Goal: Entertainment & Leisure: Consume media (video, audio)

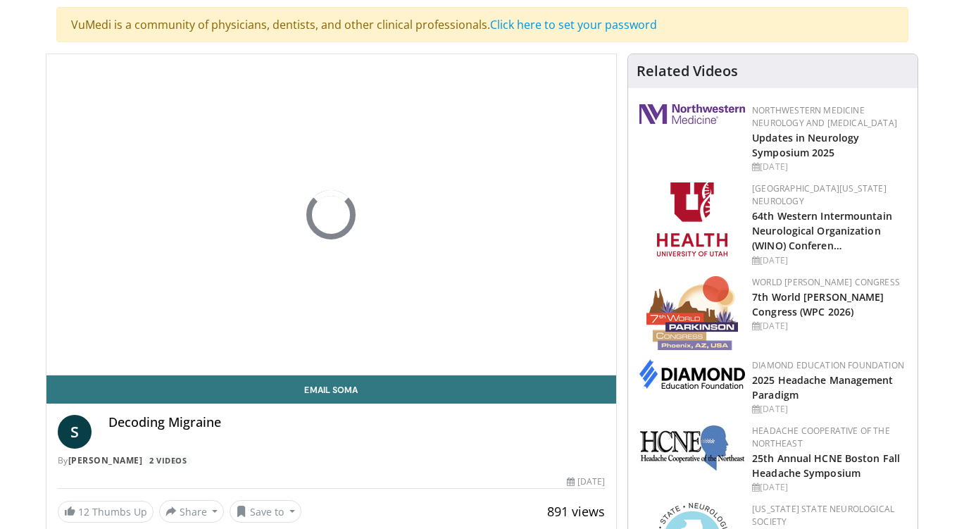
scroll to position [211, 0]
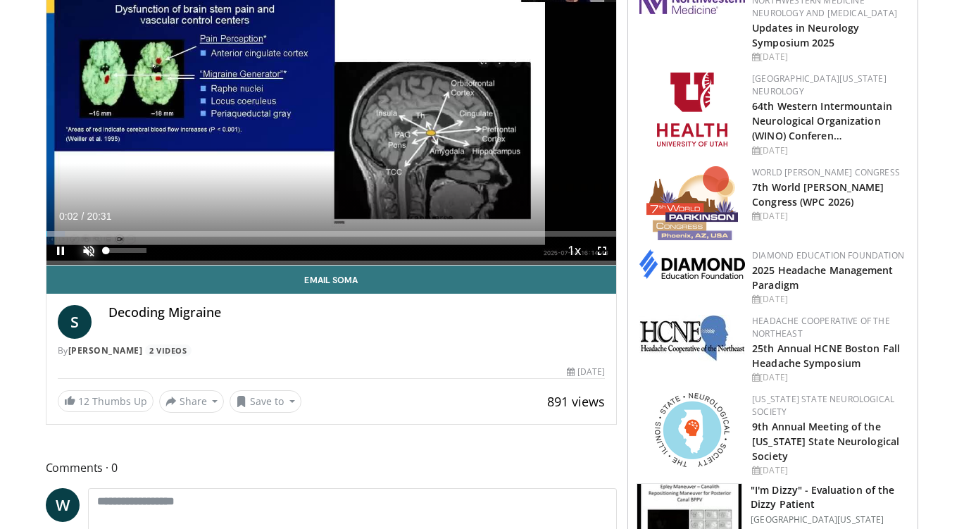
click at [86, 249] on span "Video Player" at bounding box center [89, 251] width 28 height 28
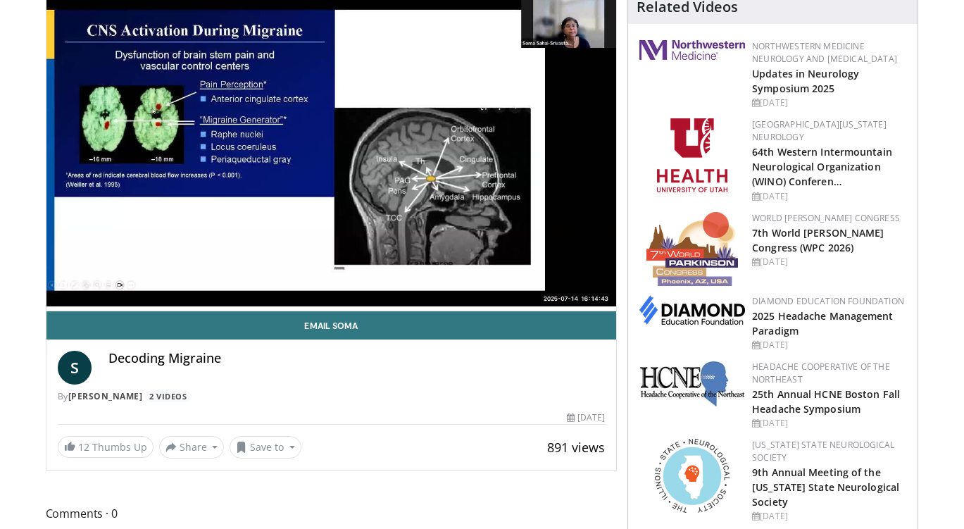
scroll to position [141, 0]
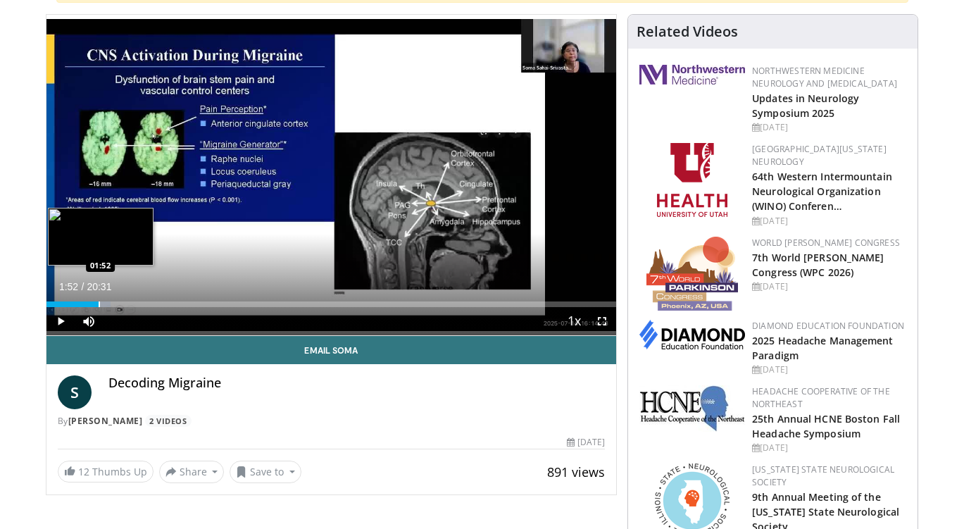
click at [99, 306] on div "Loaded : 11.28% 01:17 01:52" at bounding box center [331, 305] width 571 height 6
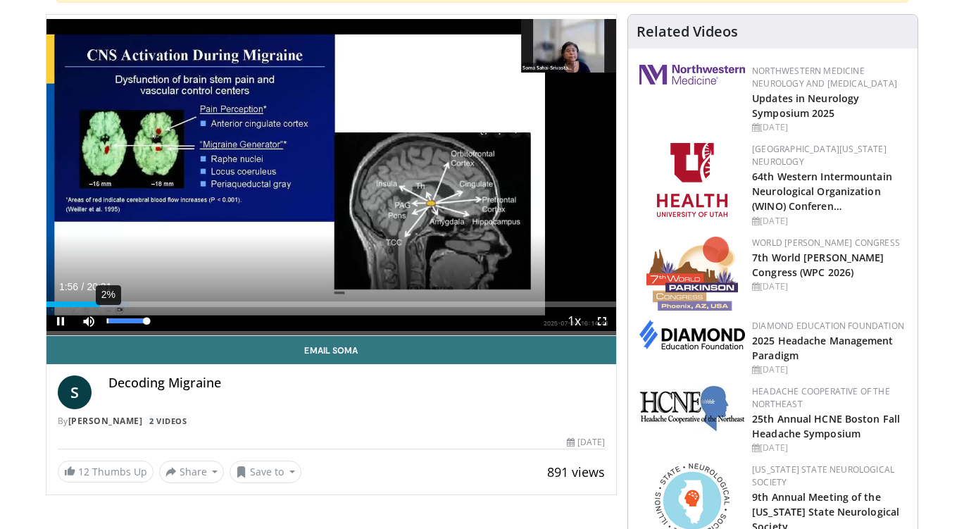
click at [108, 309] on div "2%" at bounding box center [126, 321] width 49 height 28
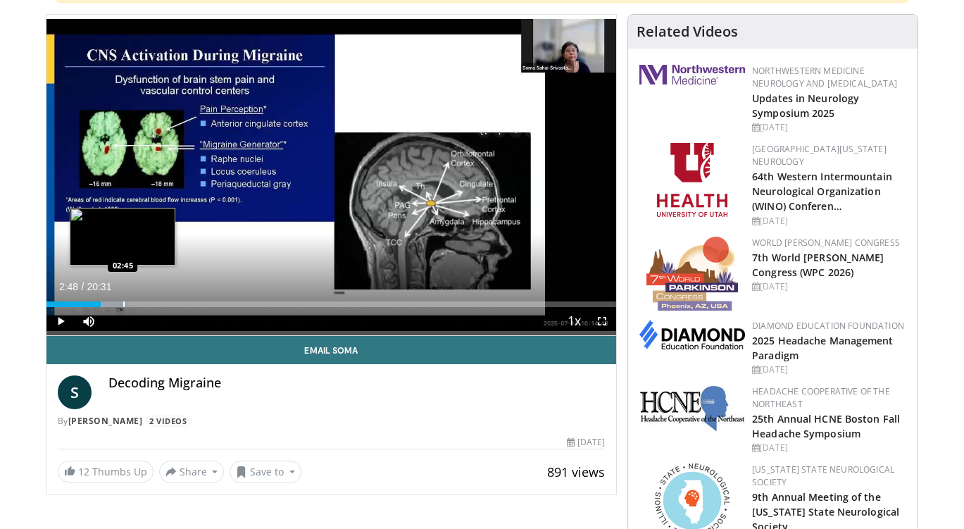
click at [124, 300] on div "Loaded : 14.51% 02:48 02:45" at bounding box center [331, 300] width 571 height 13
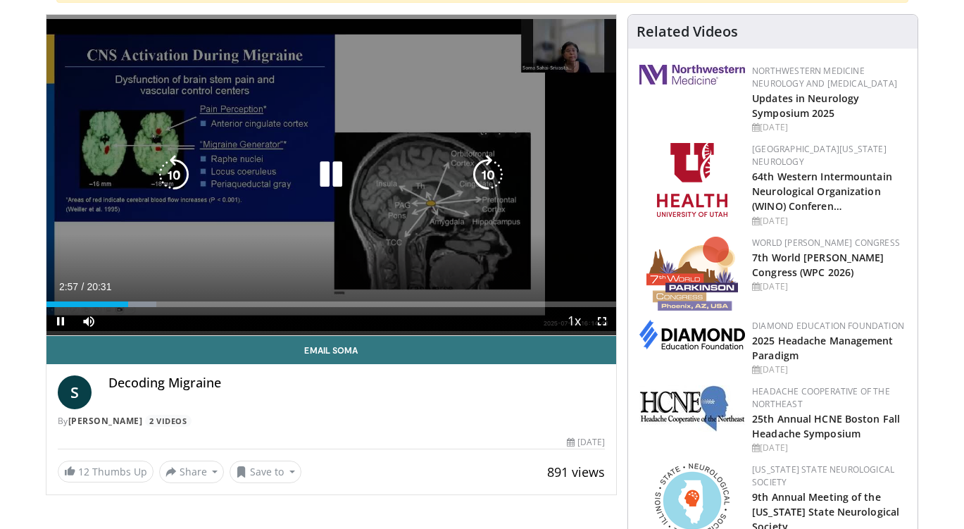
click at [494, 250] on div "10 seconds Tap to unmute" at bounding box center [331, 175] width 571 height 321
click at [328, 175] on icon "Video Player" at bounding box center [330, 174] width 39 height 39
click at [0, 0] on div "Progress Bar" at bounding box center [0, 0] width 0 height 0
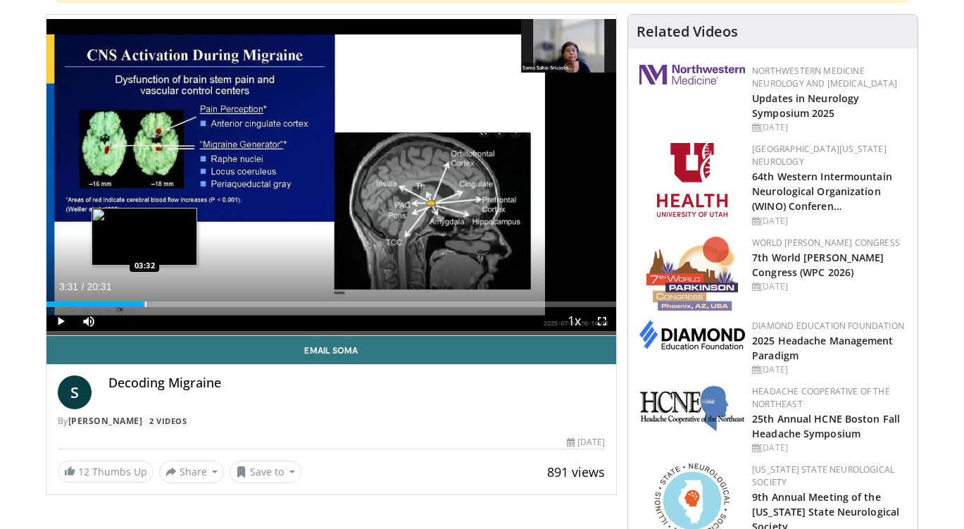
click at [145, 304] on div "Progress Bar" at bounding box center [145, 305] width 1 height 6
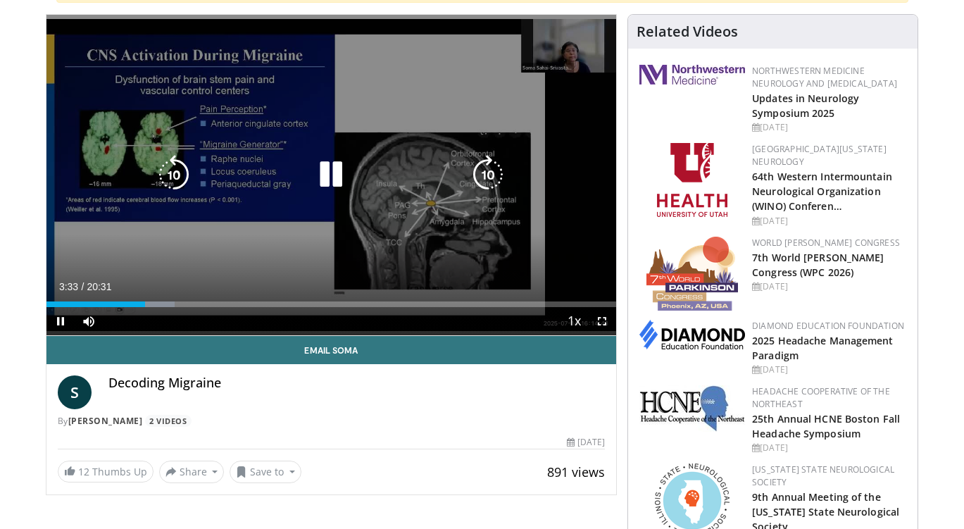
click at [158, 304] on div "Progress Bar" at bounding box center [160, 305] width 32 height 6
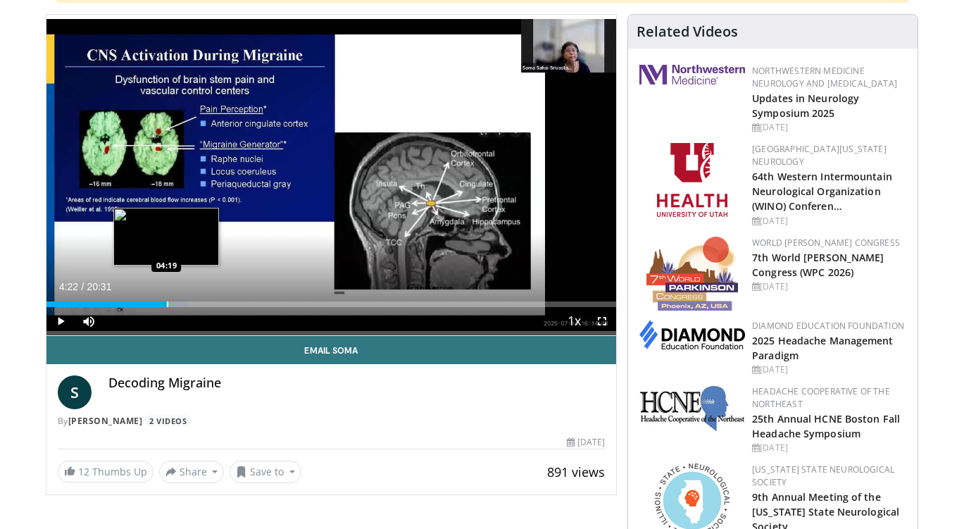
click at [168, 304] on div "Progress Bar" at bounding box center [167, 305] width 1 height 6
click at [185, 302] on div "Progress Bar" at bounding box center [185, 305] width 1 height 6
click at [178, 304] on div "Progress Bar" at bounding box center [178, 305] width 1 height 6
click at [180, 304] on div "Progress Bar" at bounding box center [180, 305] width 1 height 6
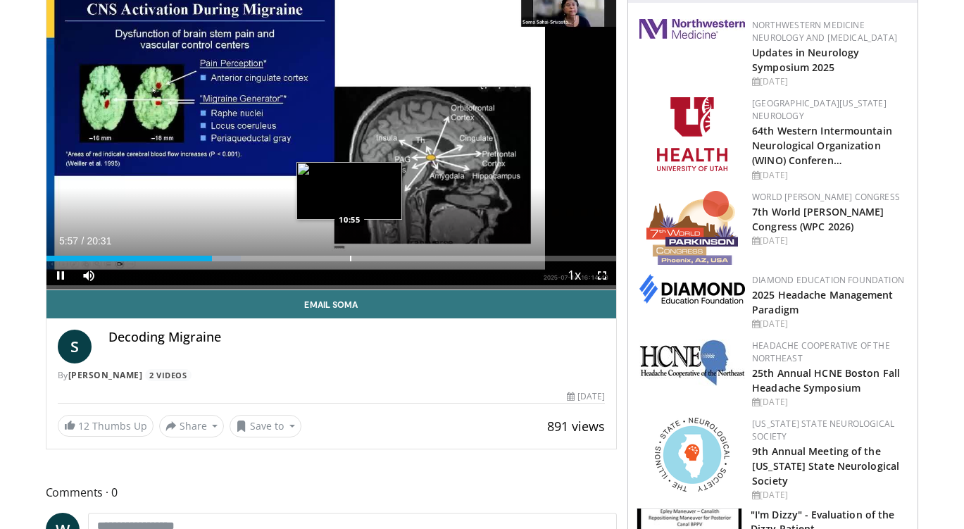
scroll to position [211, 0]
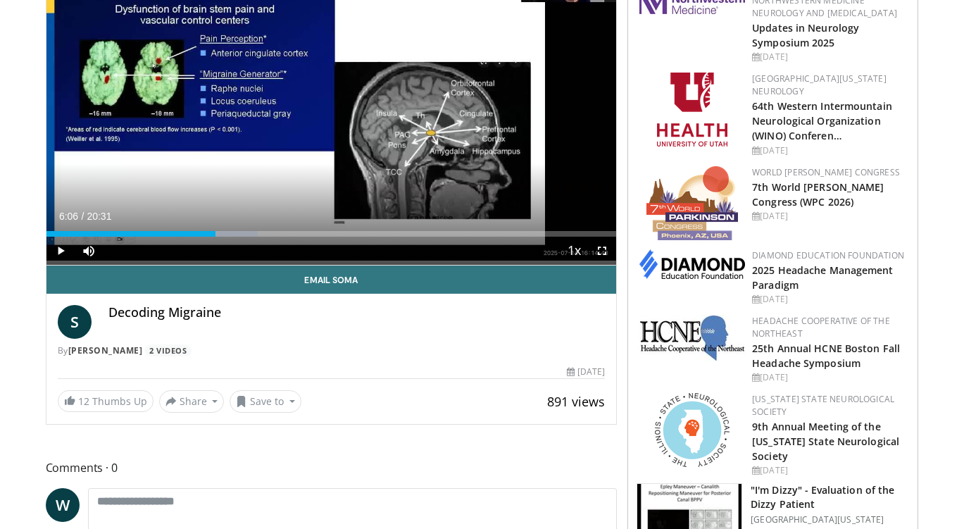
drag, startPoint x: 225, startPoint y: 235, endPoint x: 216, endPoint y: 237, distance: 10.0
click at [216, 237] on div "Current Time 6:06 / Duration 20:31 Play Skip Backward Skip Forward Mute 2% Load…" at bounding box center [331, 251] width 571 height 28
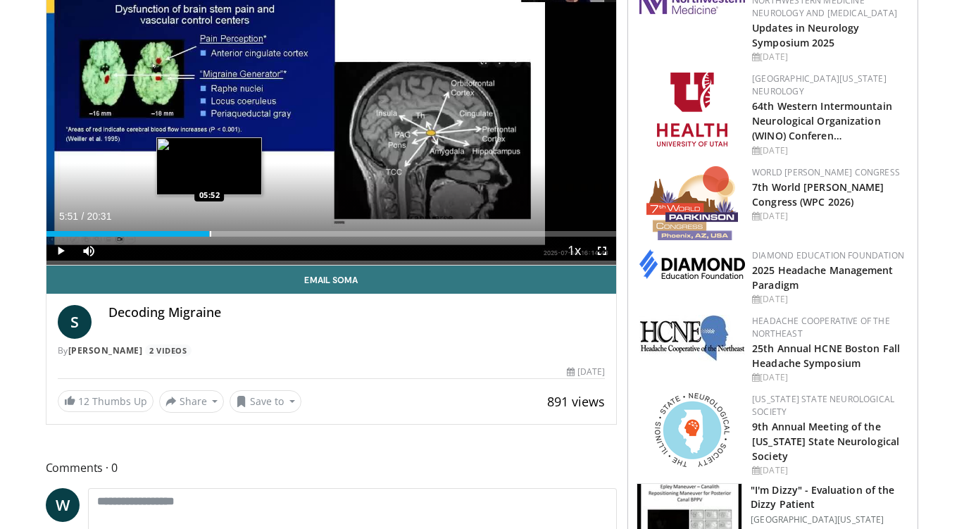
click at [209, 235] on div "Loaded : 29.01% 05:54 05:52" at bounding box center [331, 234] width 571 height 6
drag, startPoint x: 209, startPoint y: 235, endPoint x: 197, endPoint y: 235, distance: 11.3
click at [197, 235] on video-js "**********" at bounding box center [331, 104] width 571 height 321
drag, startPoint x: 211, startPoint y: 230, endPoint x: 199, endPoint y: 232, distance: 12.2
click at [199, 232] on div "Loaded : 26.81% 05:29 05:29" at bounding box center [331, 229] width 571 height 13
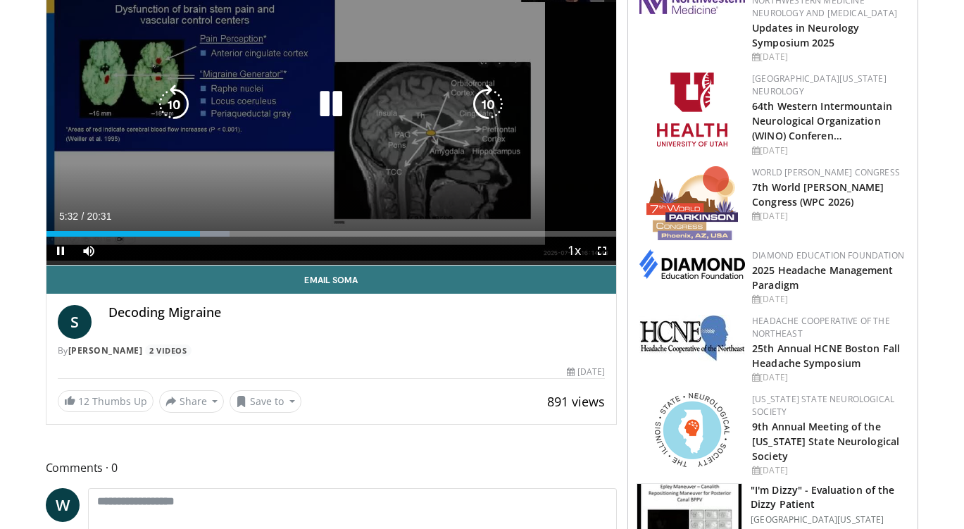
click at [178, 105] on icon "Video Player" at bounding box center [173, 104] width 39 height 39
click at [173, 101] on icon "Video Player" at bounding box center [173, 104] width 39 height 39
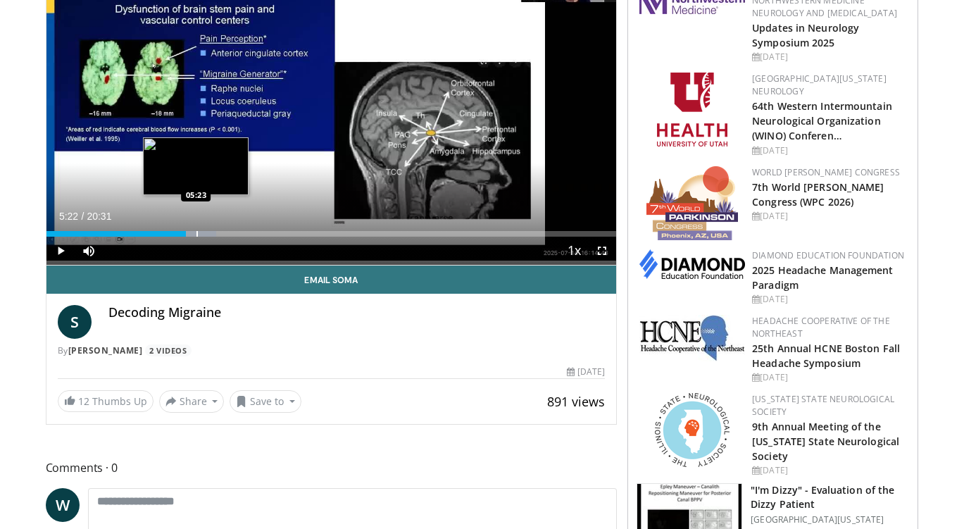
click at [195, 228] on div "Loaded : 29.82% 05:02 05:23" at bounding box center [331, 229] width 571 height 13
click at [205, 231] on div "Progress Bar" at bounding box center [205, 234] width 1 height 6
click at [216, 232] on div "Progress Bar" at bounding box center [216, 234] width 1 height 6
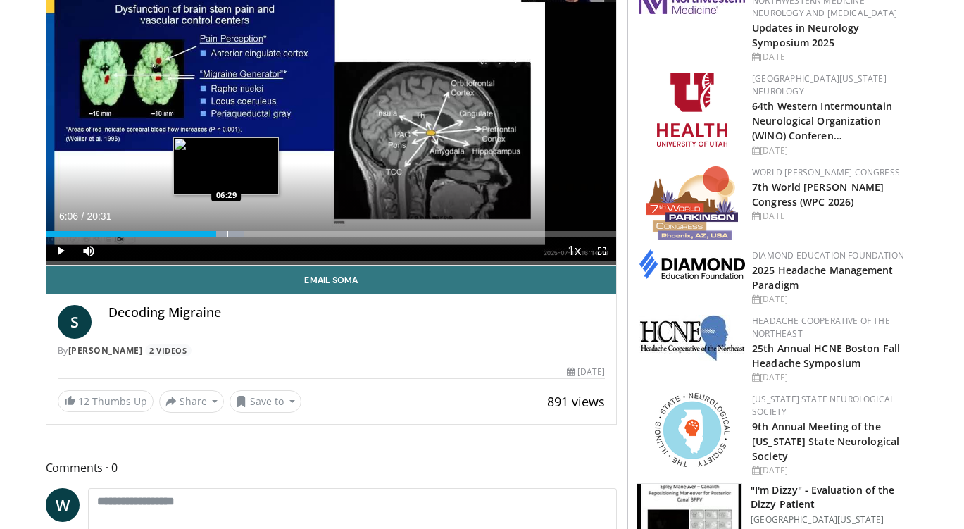
click at [227, 231] on div "Progress Bar" at bounding box center [227, 234] width 1 height 6
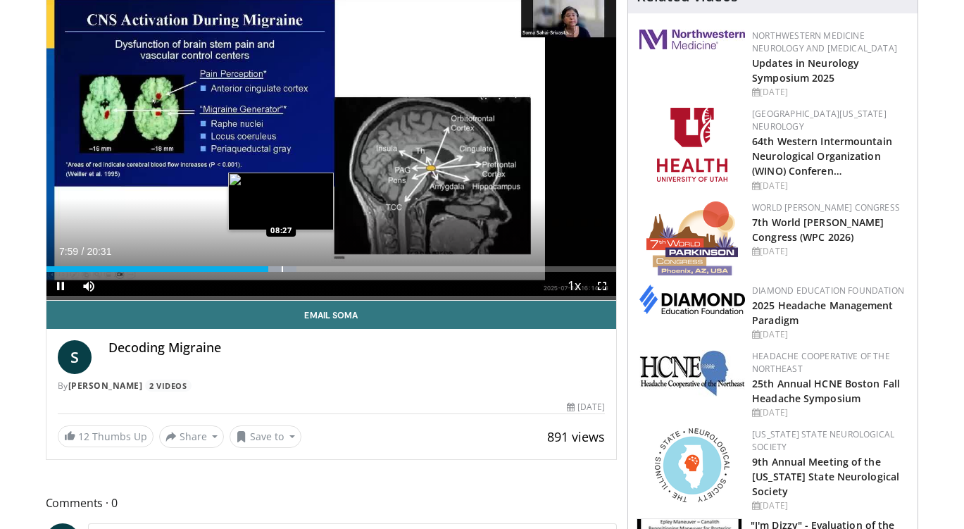
scroll to position [70, 0]
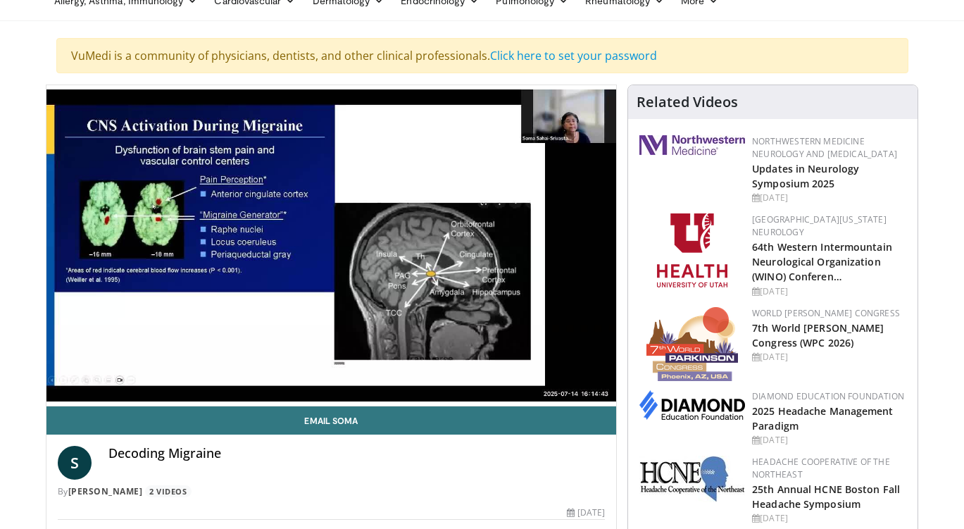
drag, startPoint x: 280, startPoint y: 470, endPoint x: 138, endPoint y: 321, distance: 205.8
click at [145, 321] on div "50 seconds Tap to unmute" at bounding box center [331, 245] width 571 height 321
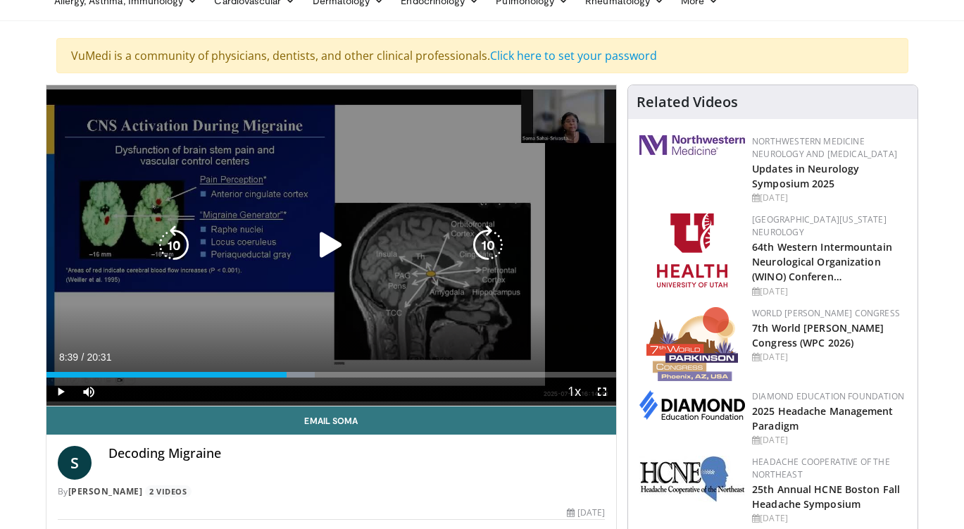
click at [333, 245] on icon "Video Player" at bounding box center [330, 244] width 39 height 39
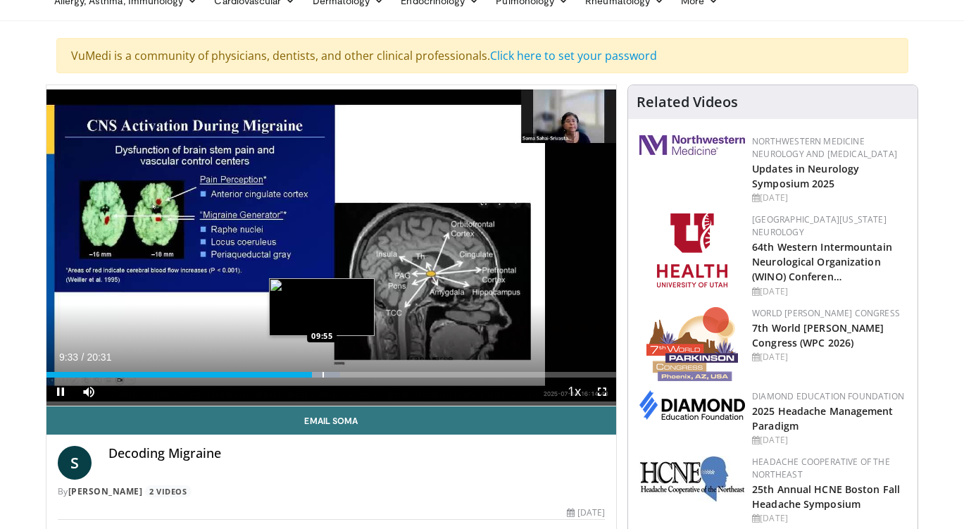
click at [323, 372] on div "Progress Bar" at bounding box center [323, 375] width 1 height 6
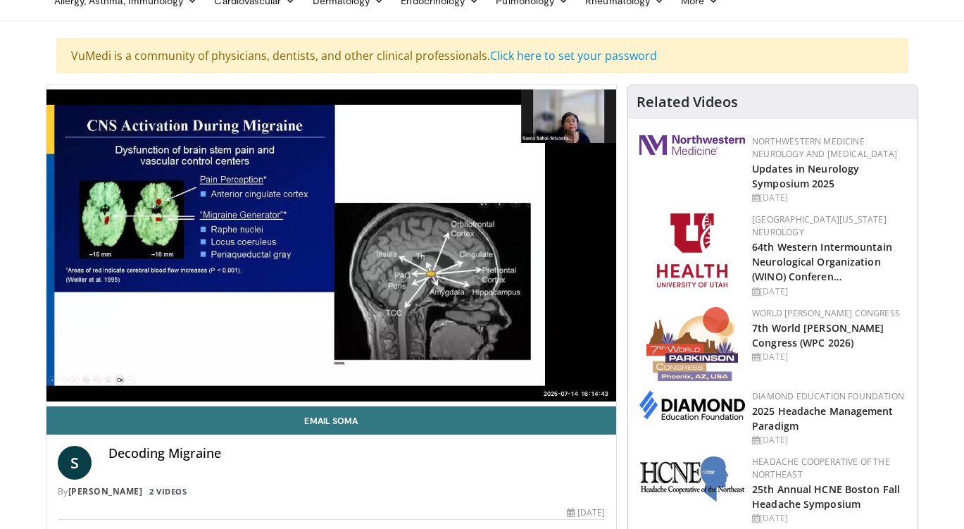
click at [333, 372] on div "50 seconds Tap to unmute" at bounding box center [331, 245] width 571 height 321
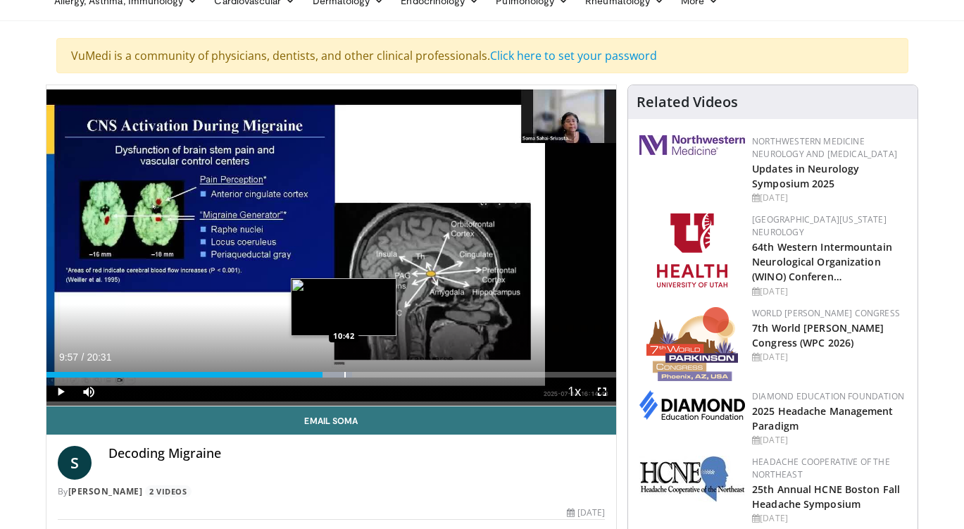
click at [344, 373] on div "Progress Bar" at bounding box center [344, 375] width 1 height 6
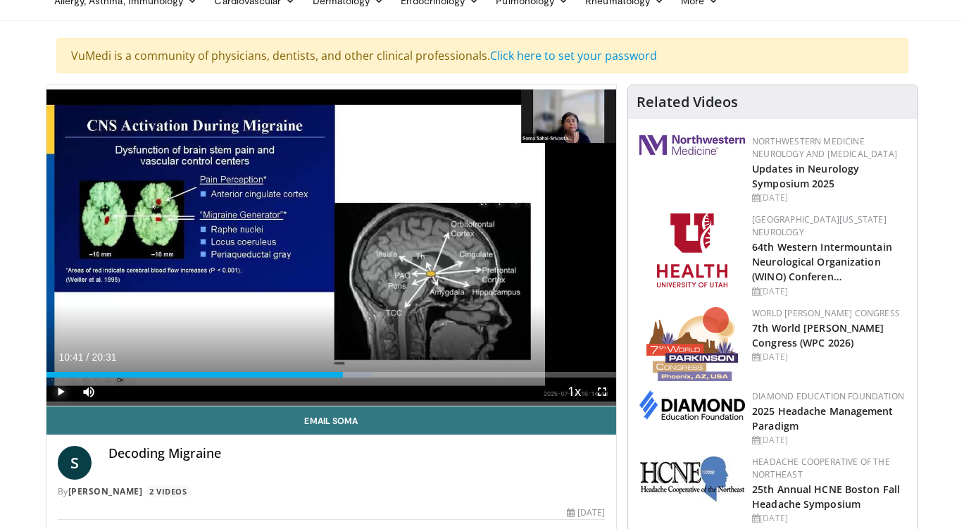
click at [60, 387] on span "Video Player" at bounding box center [60, 392] width 28 height 28
click at [552, 375] on div "Progress Bar" at bounding box center [555, 375] width 45 height 6
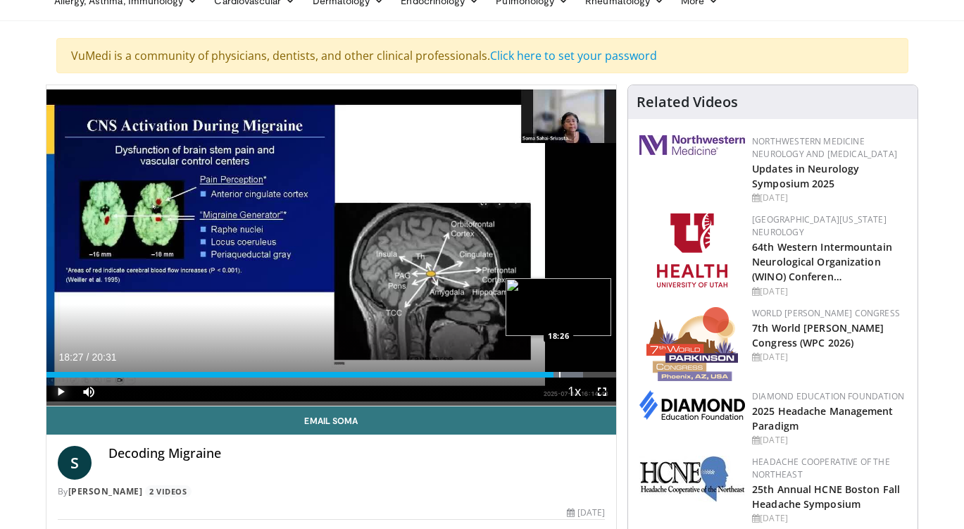
click at [559, 374] on div "Progress Bar" at bounding box center [559, 375] width 1 height 6
click at [570, 375] on div "Progress Bar" at bounding box center [570, 375] width 1 height 6
click at [577, 375] on div "Progress Bar" at bounding box center [577, 375] width 1 height 6
click at [585, 375] on div "Progress Bar" at bounding box center [585, 375] width 1 height 6
click at [593, 375] on div "Progress Bar" at bounding box center [593, 375] width 1 height 6
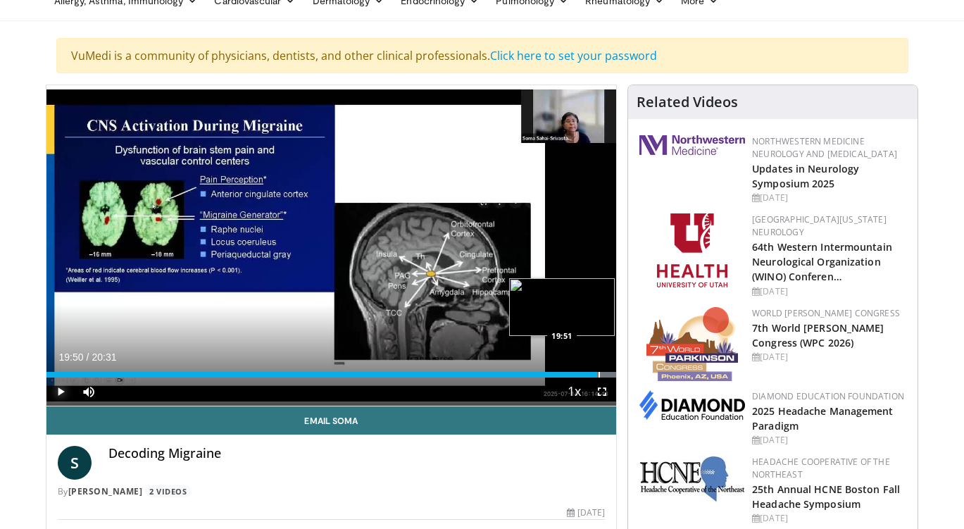
click at [599, 375] on div "Progress Bar" at bounding box center [599, 375] width 1 height 6
click at [607, 374] on div "Progress Bar" at bounding box center [607, 375] width 1 height 6
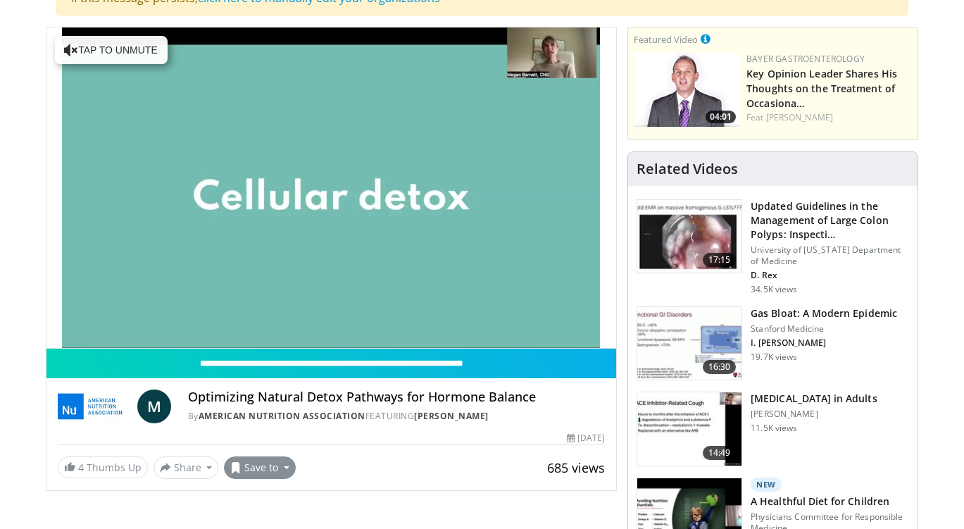
scroll to position [282, 0]
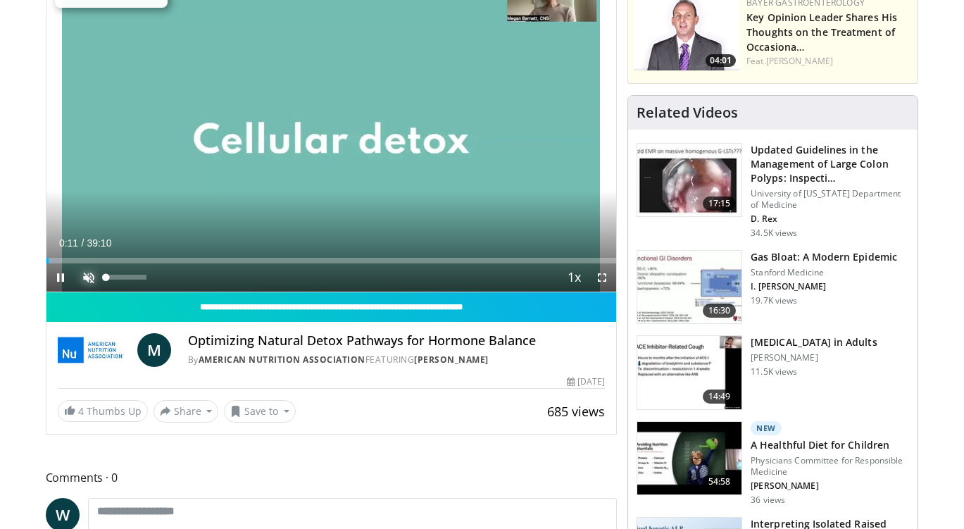
click at [85, 275] on span "Video Player" at bounding box center [89, 277] width 28 height 28
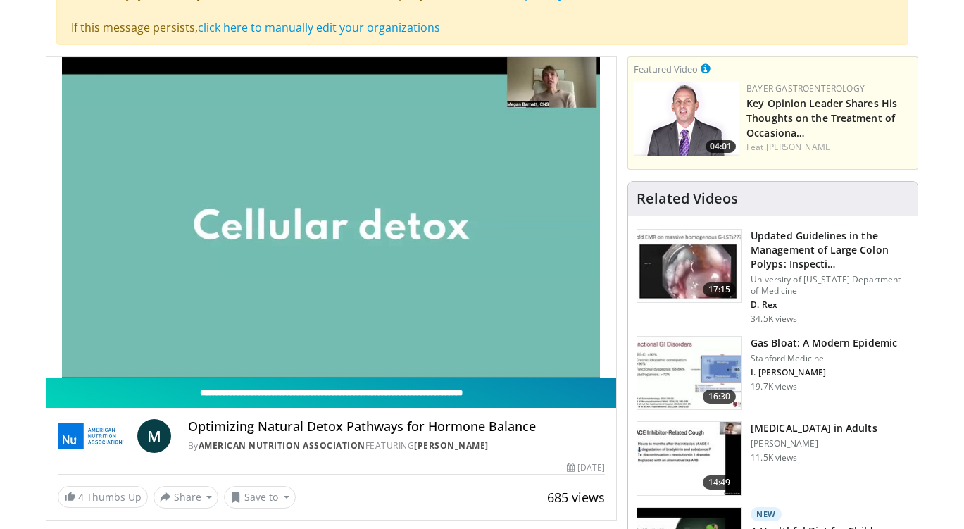
scroll to position [141, 0]
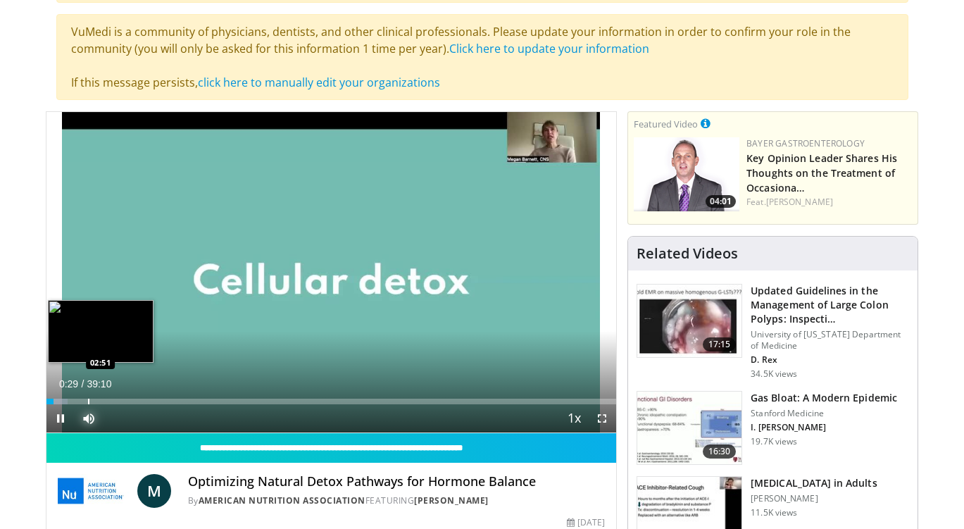
click at [88, 402] on div "Progress Bar" at bounding box center [88, 402] width 1 height 6
click at [110, 399] on div "Progress Bar" at bounding box center [110, 402] width 1 height 6
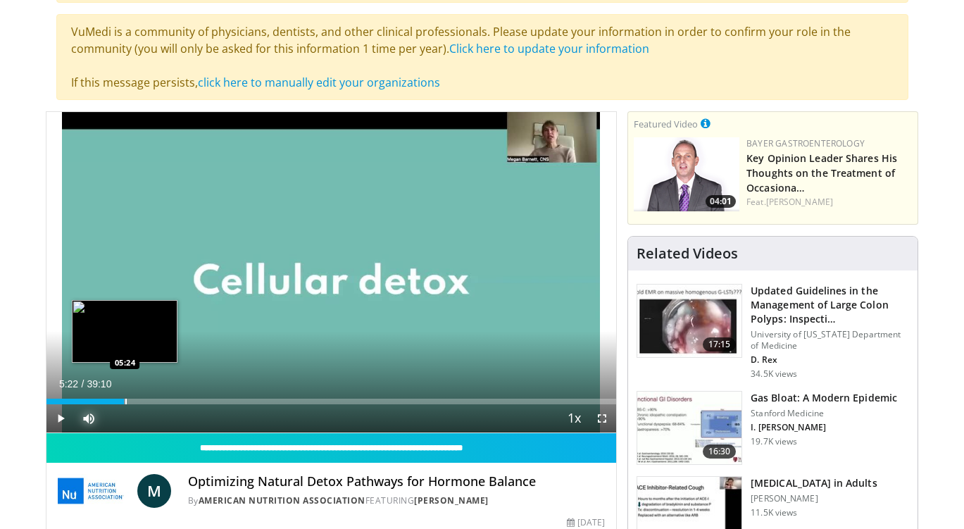
click at [125, 401] on div "Progress Bar" at bounding box center [125, 402] width 1 height 6
click at [136, 401] on div "Progress Bar" at bounding box center [135, 402] width 1 height 6
click at [149, 401] on div "Progress Bar" at bounding box center [149, 402] width 1 height 6
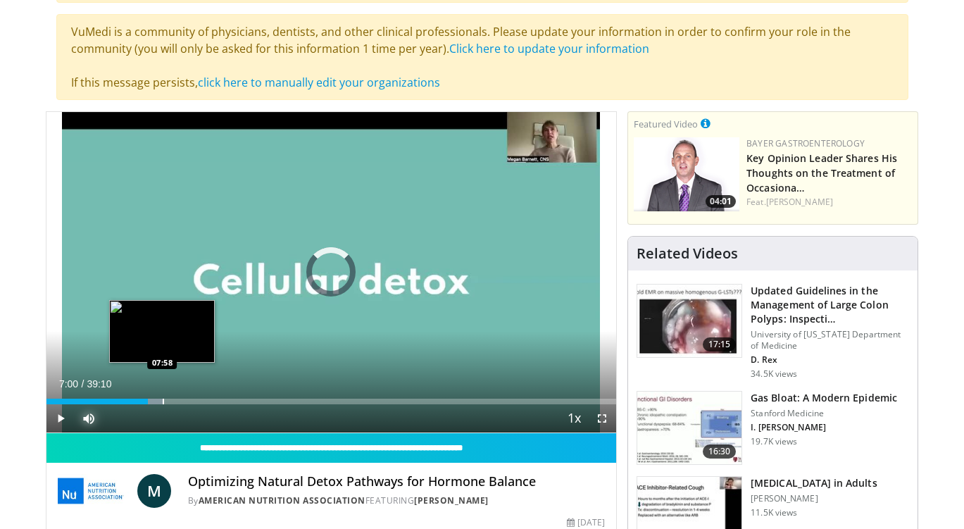
click at [163, 402] on div "Progress Bar" at bounding box center [163, 402] width 1 height 6
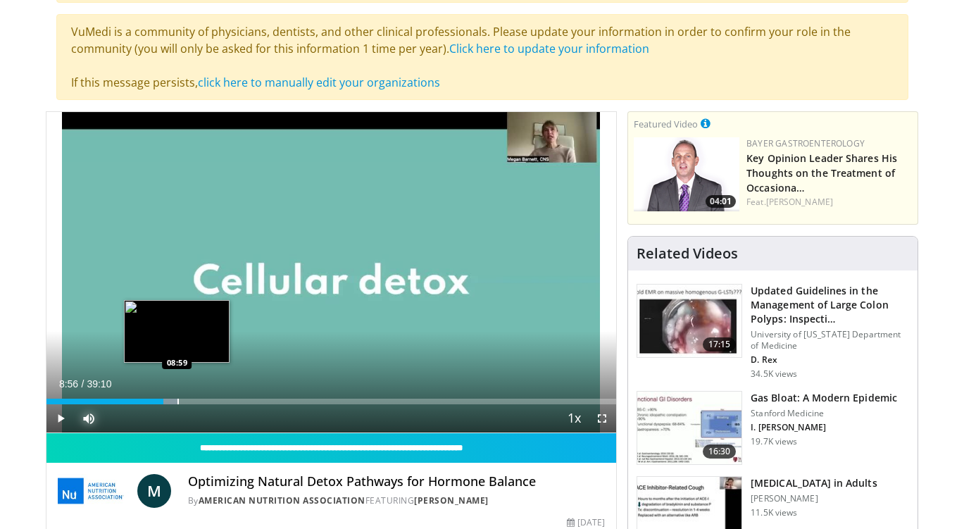
click at [178, 400] on div "Progress Bar" at bounding box center [178, 402] width 1 height 6
click at [196, 399] on div "Progress Bar" at bounding box center [196, 402] width 1 height 6
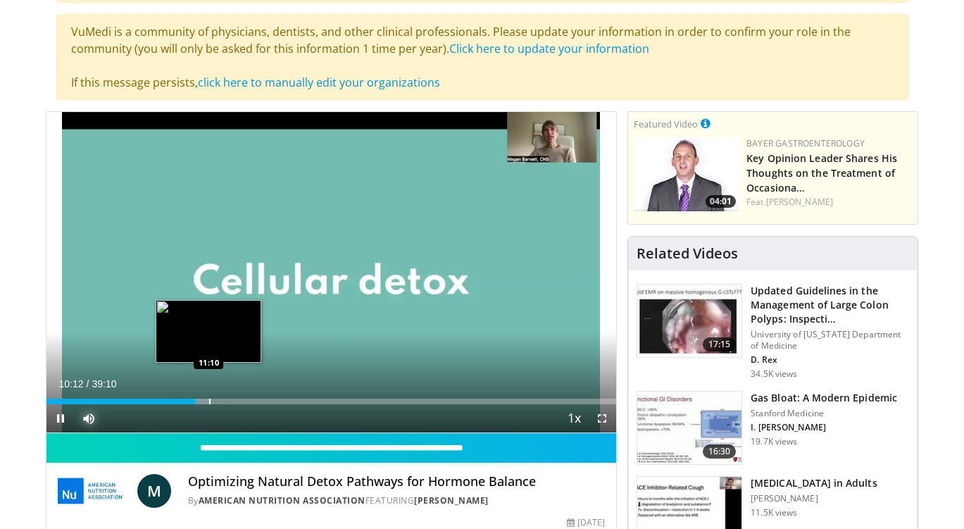
click at [209, 395] on div "Loaded : 28.70% 10:12 11:10" at bounding box center [331, 397] width 571 height 13
click at [226, 399] on div "Progress Bar" at bounding box center [226, 402] width 1 height 6
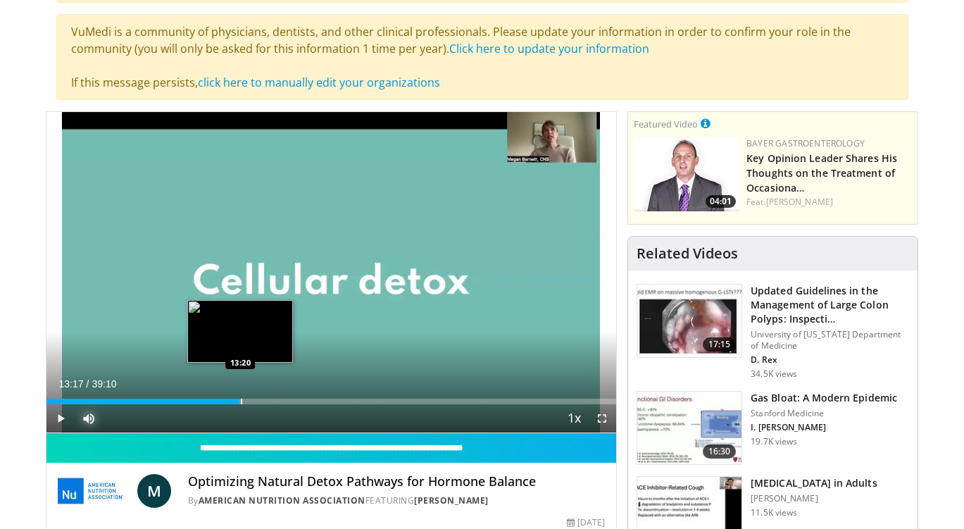
click at [241, 399] on div "Progress Bar" at bounding box center [241, 402] width 1 height 6
click at [254, 399] on div "Progress Bar" at bounding box center [254, 402] width 1 height 6
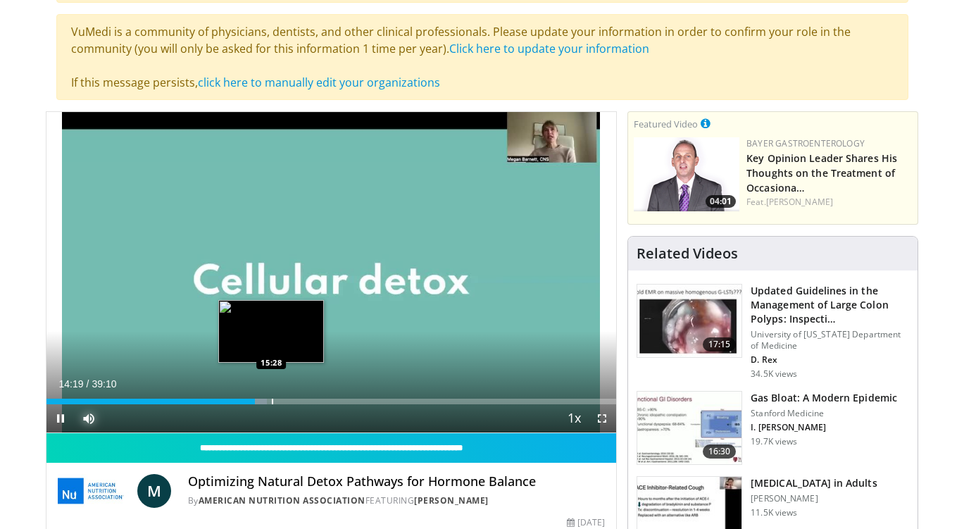
click at [271, 395] on div "Loaded : 38.72% 14:19 15:28" at bounding box center [331, 397] width 571 height 13
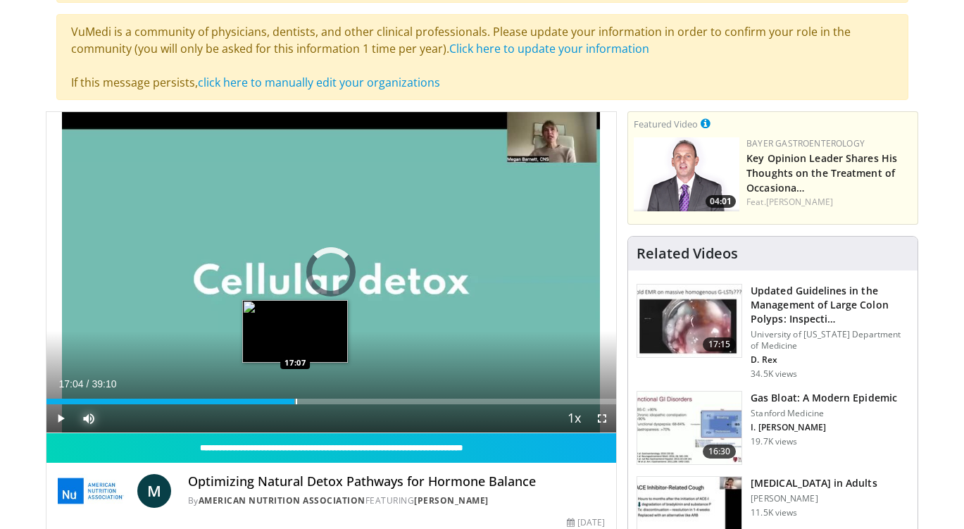
click at [296, 399] on div "Progress Bar" at bounding box center [296, 402] width 1 height 6
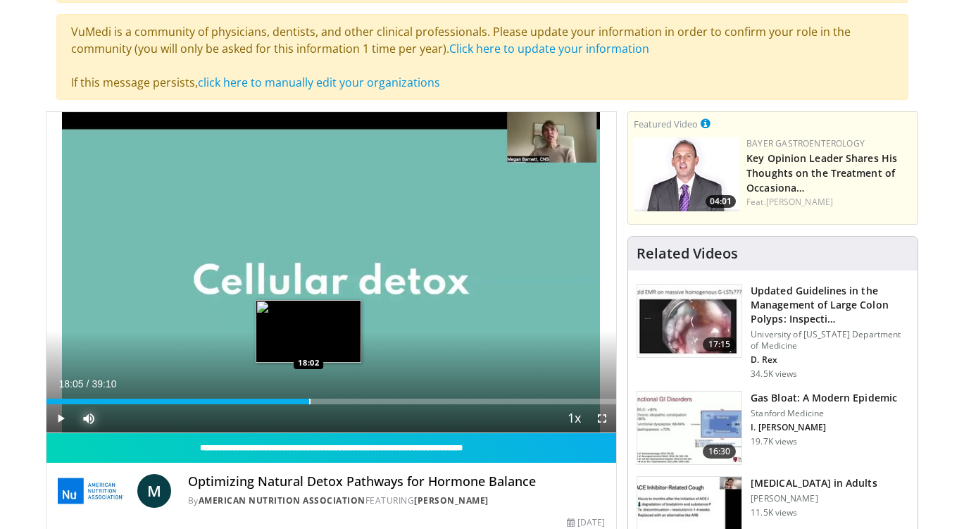
click at [309, 399] on div "Progress Bar" at bounding box center [309, 402] width 1 height 6
click at [328, 399] on div "Progress Bar" at bounding box center [328, 402] width 1 height 6
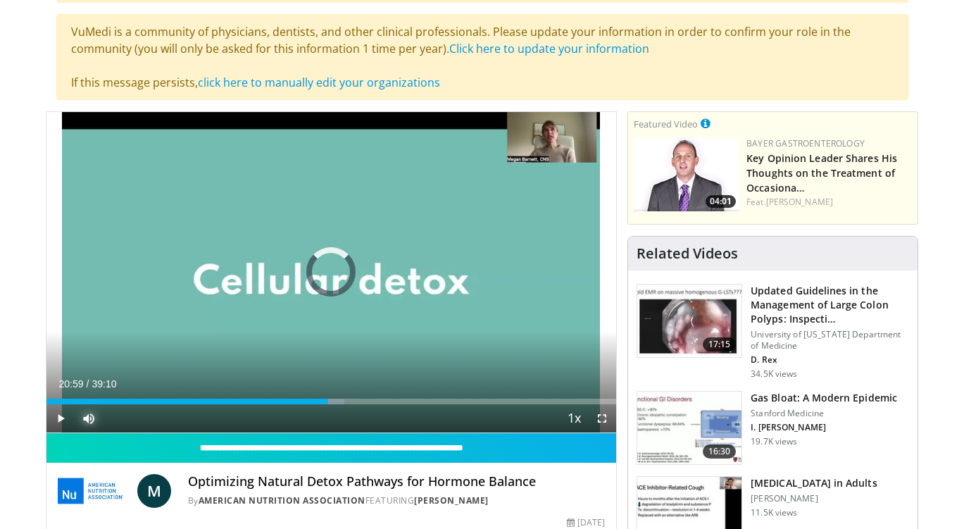
click at [353, 399] on div "Progress Bar" at bounding box center [353, 402] width 1 height 6
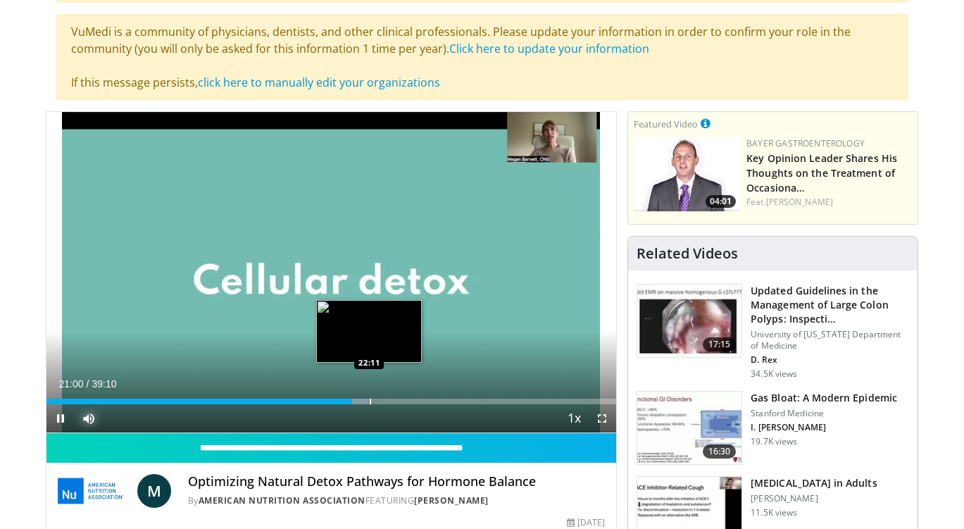
click at [370, 399] on div "Progress Bar" at bounding box center [370, 402] width 1 height 6
click at [384, 399] on div "Progress Bar" at bounding box center [384, 402] width 1 height 6
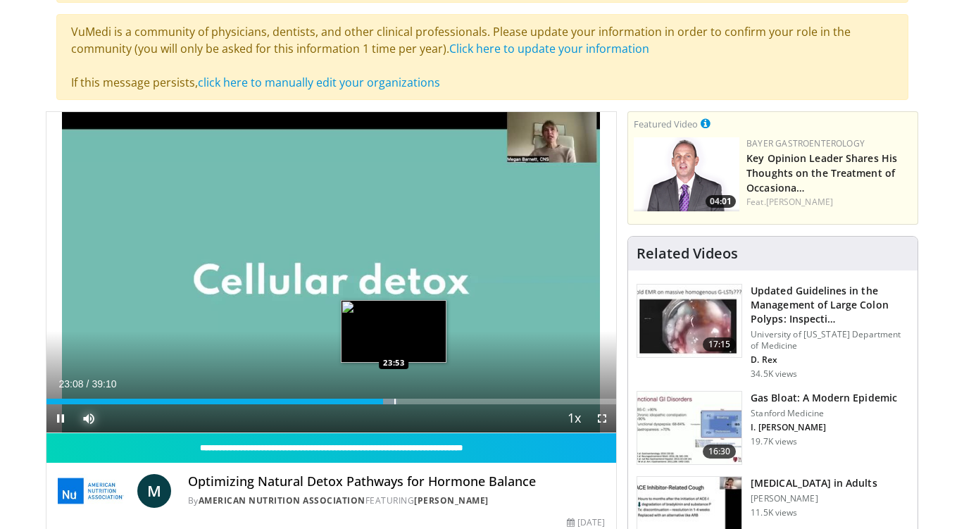
click at [395, 399] on div "Progress Bar" at bounding box center [395, 402] width 1 height 6
click at [409, 399] on div "Progress Bar" at bounding box center [409, 402] width 1 height 6
click at [391, 399] on div "24:52" at bounding box center [227, 402] width 362 height 6
click at [399, 401] on div "Progress Bar" at bounding box center [399, 402] width 1 height 6
click at [412, 399] on div "Progress Bar" at bounding box center [412, 402] width 1 height 6
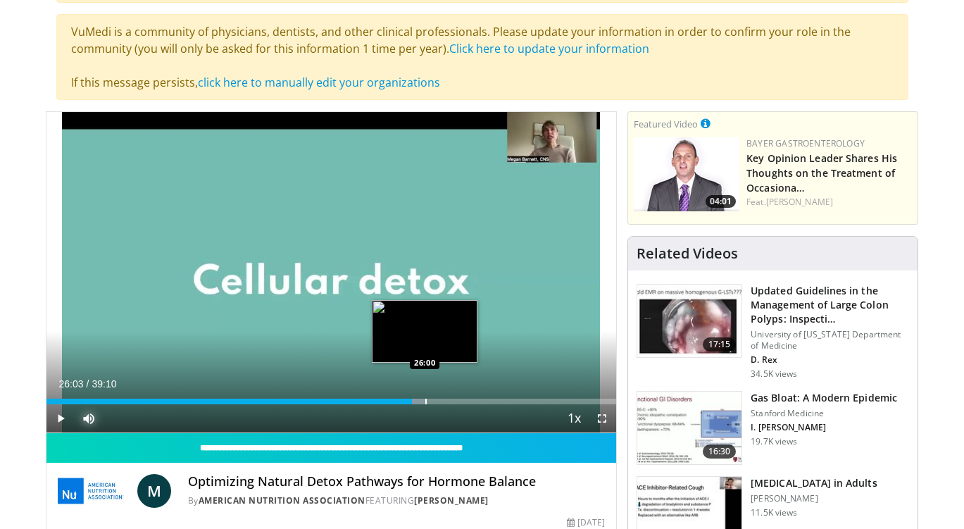
click at [426, 399] on div "Progress Bar" at bounding box center [426, 402] width 1 height 6
click at [437, 399] on div "Progress Bar" at bounding box center [437, 402] width 1 height 6
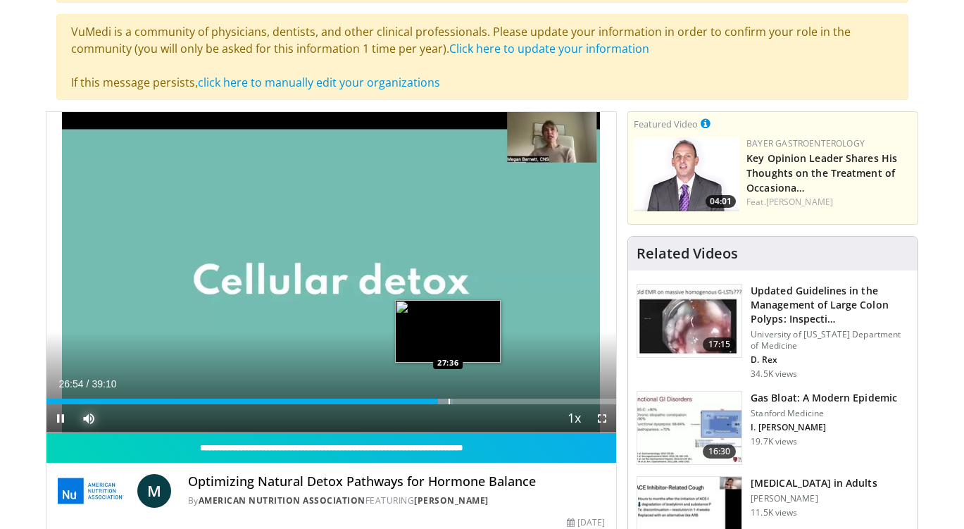
click at [449, 399] on div "Progress Bar" at bounding box center [449, 402] width 1 height 6
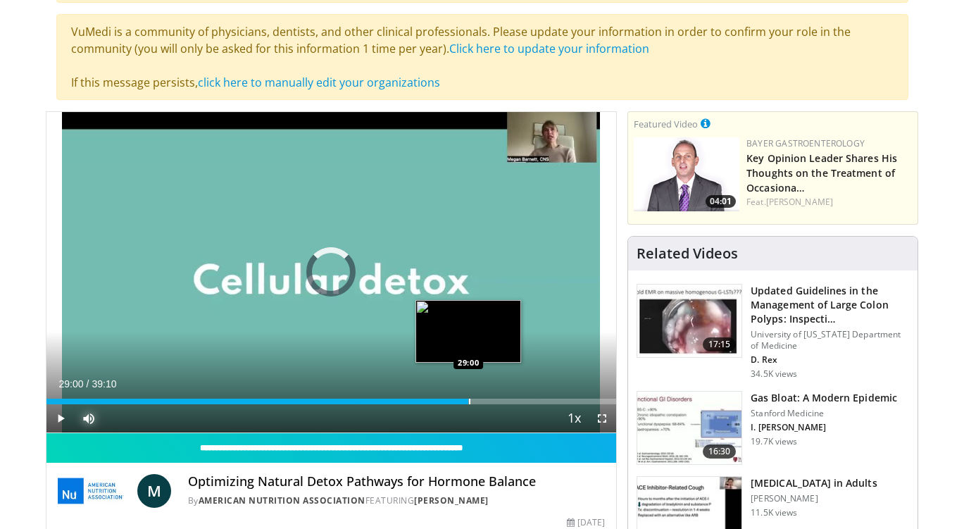
click at [468, 397] on div "Loaded : 73.44% 29:00 29:00" at bounding box center [331, 397] width 571 height 13
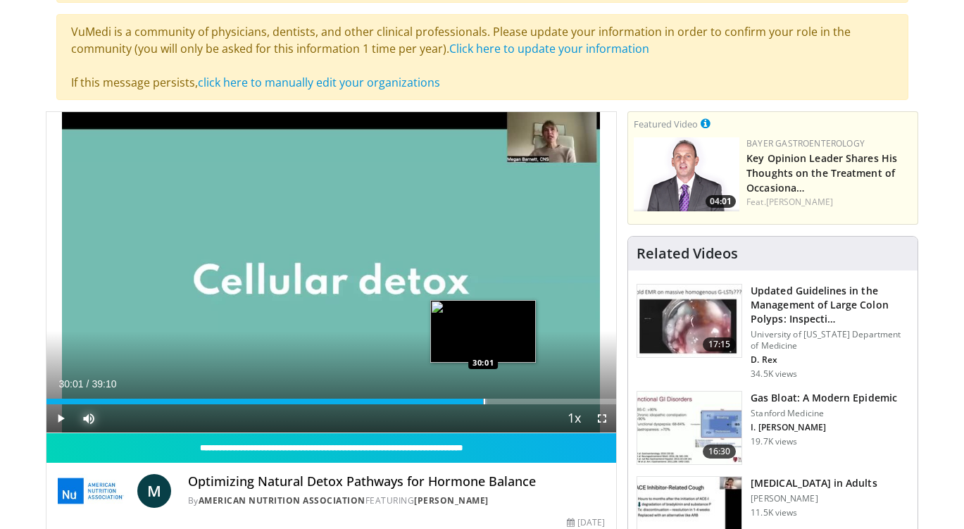
click at [483, 396] on div "Loaded : 77.44% 30:01 30:01" at bounding box center [331, 397] width 571 height 13
click at [499, 399] on div "Progress Bar" at bounding box center [499, 402] width 1 height 6
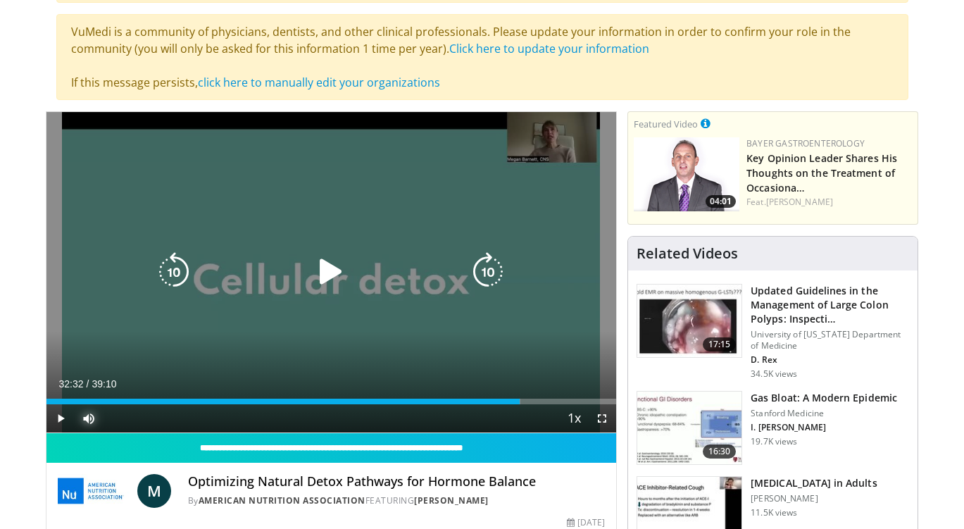
click at [0, 0] on div "Progress Bar" at bounding box center [0, 0] width 0 height 0
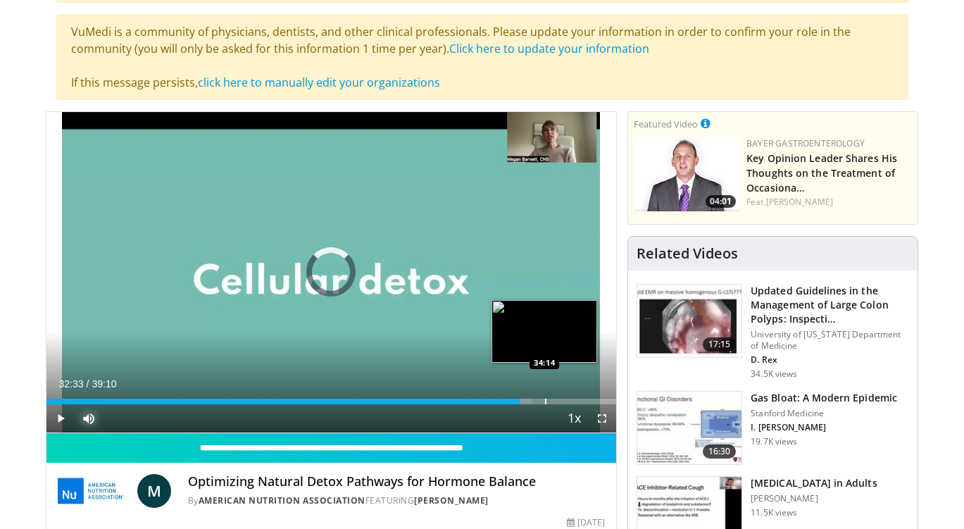
click at [545, 399] on div "Progress Bar" at bounding box center [545, 402] width 1 height 6
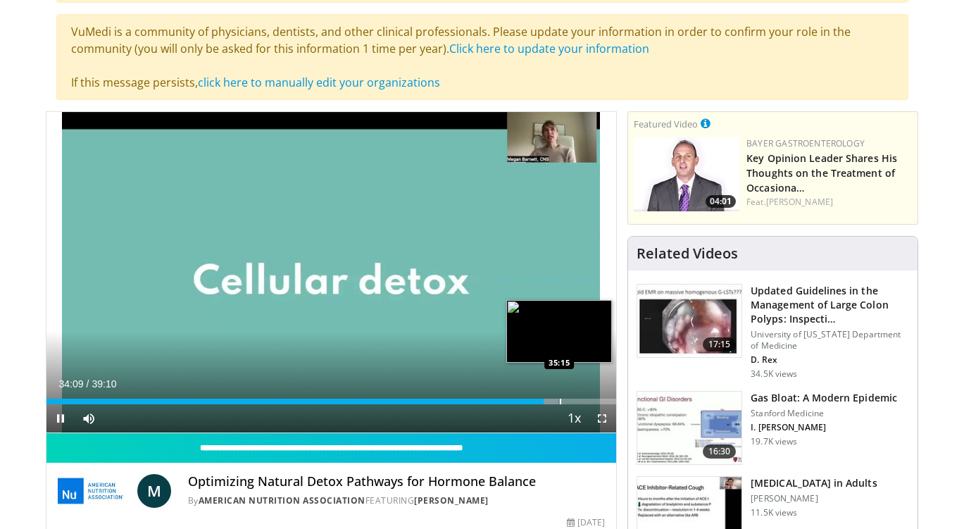
click at [559, 398] on video-js "**********" at bounding box center [331, 272] width 571 height 321
click at [578, 395] on div "Loaded : 89.90% 34:11 36:30" at bounding box center [331, 397] width 571 height 13
